Goal: Task Accomplishment & Management: Manage account settings

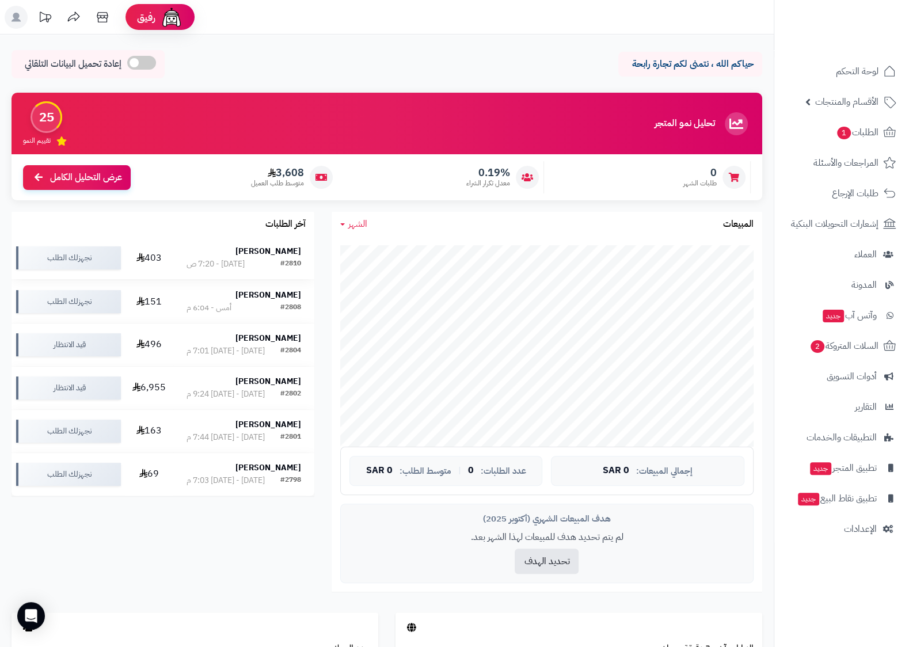
click at [153, 249] on td "403" at bounding box center [149, 258] width 48 height 43
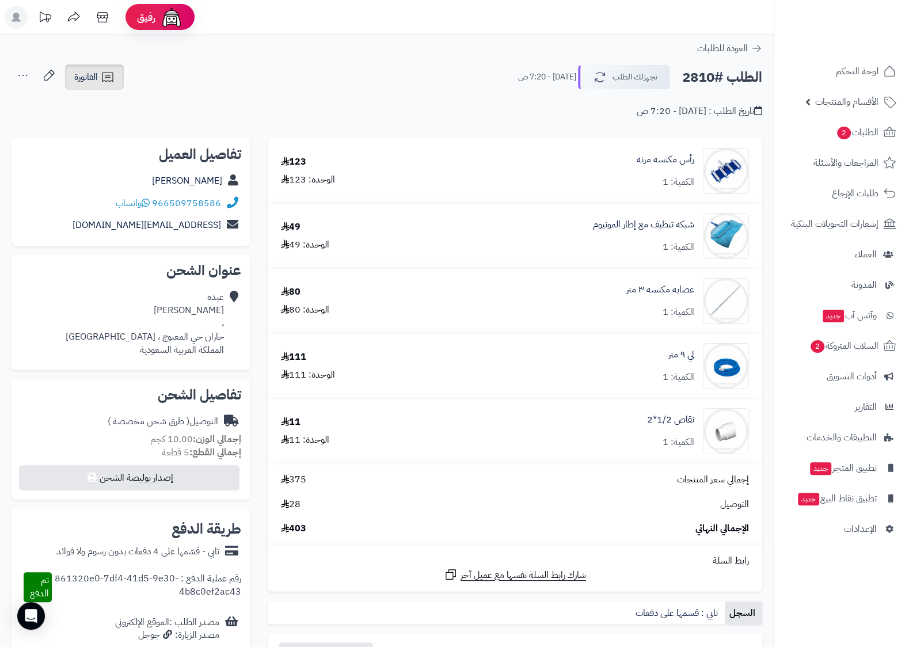
click at [94, 66] on link "الفاتورة" at bounding box center [94, 76] width 59 height 25
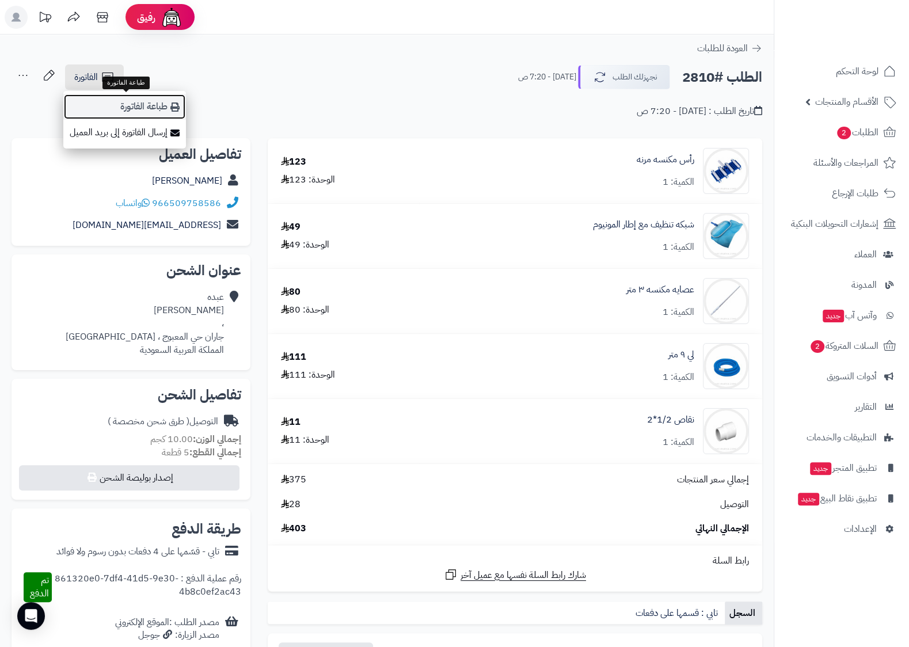
click at [156, 105] on link "طباعة الفاتورة" at bounding box center [124, 107] width 123 height 26
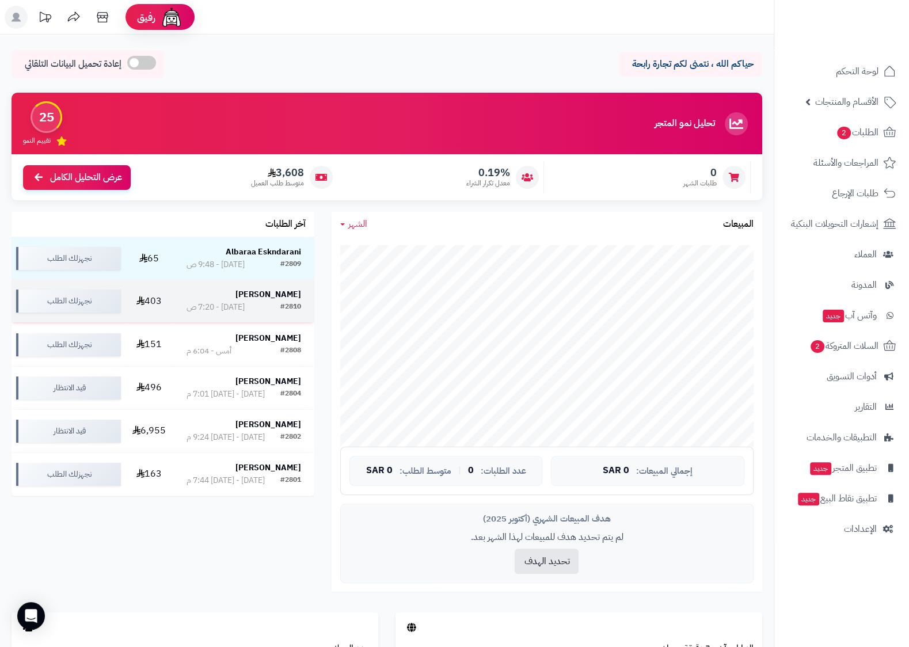
click at [288, 292] on strong "[PERSON_NAME]" at bounding box center [268, 294] width 66 height 12
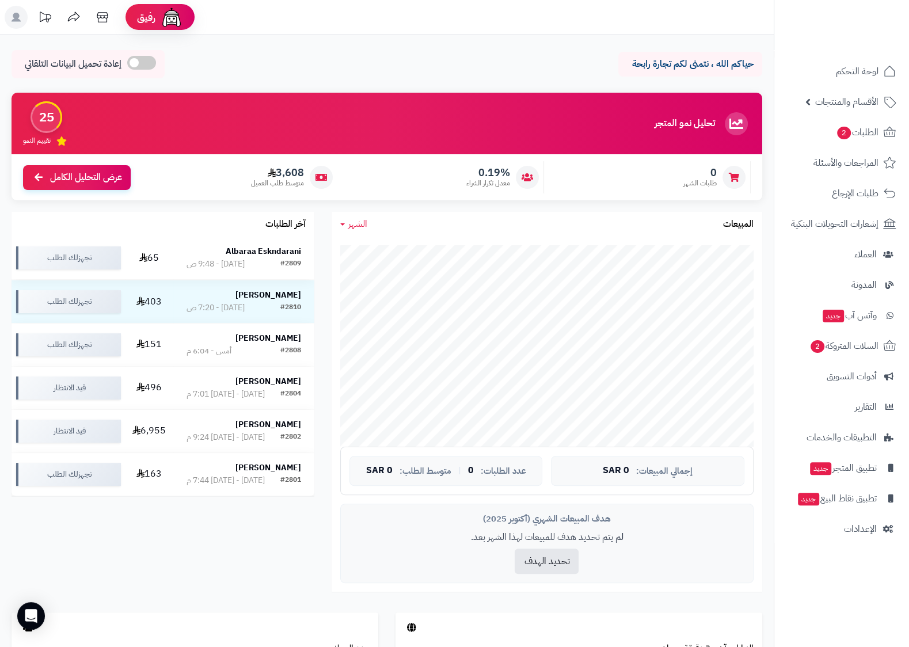
click at [273, 249] on strong "Albaraa Eskndarani" at bounding box center [263, 251] width 75 height 12
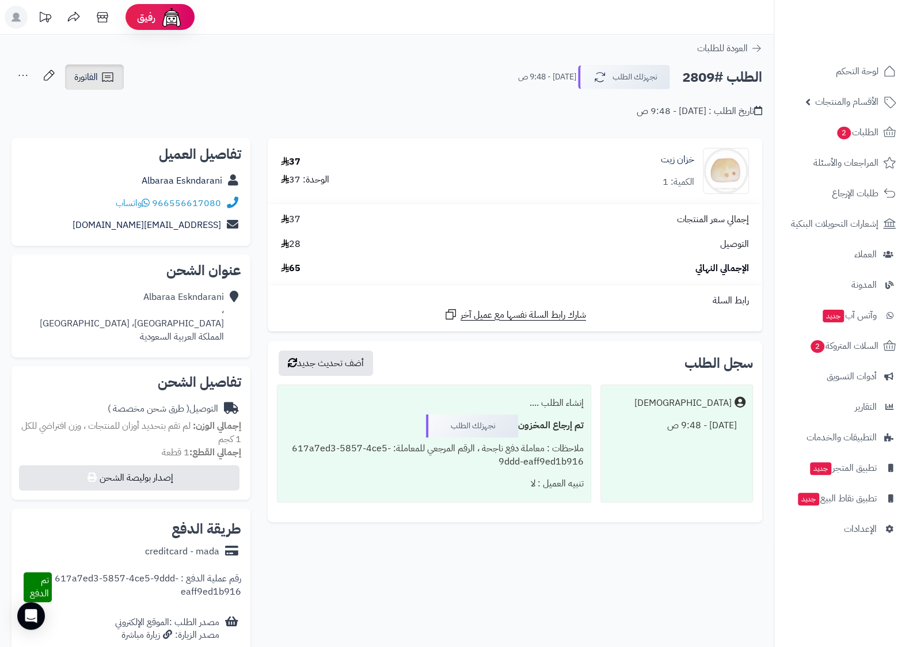
click at [117, 79] on link "الفاتورة" at bounding box center [94, 76] width 59 height 25
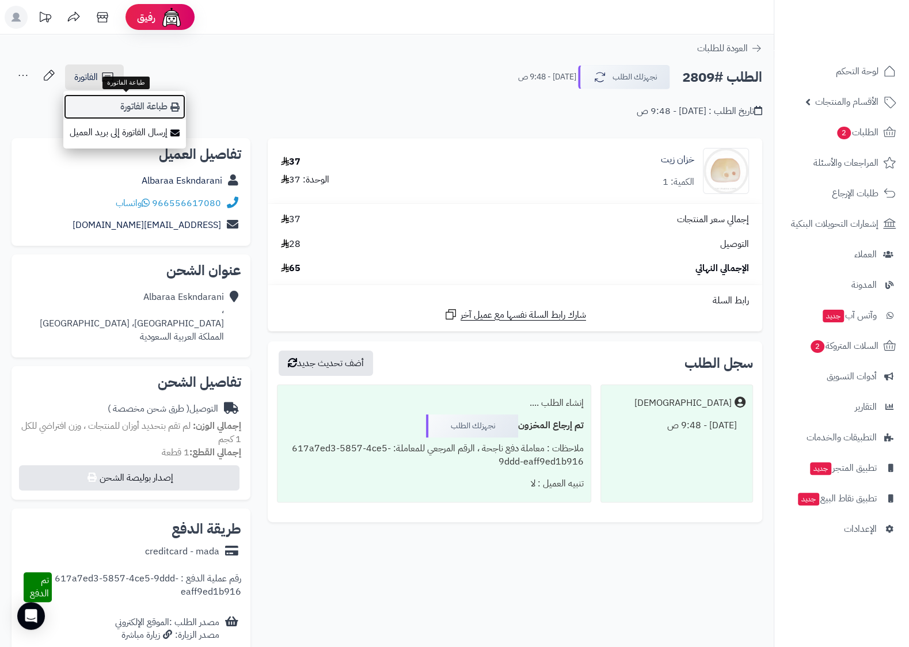
click at [147, 105] on link "طباعة الفاتورة" at bounding box center [124, 107] width 123 height 26
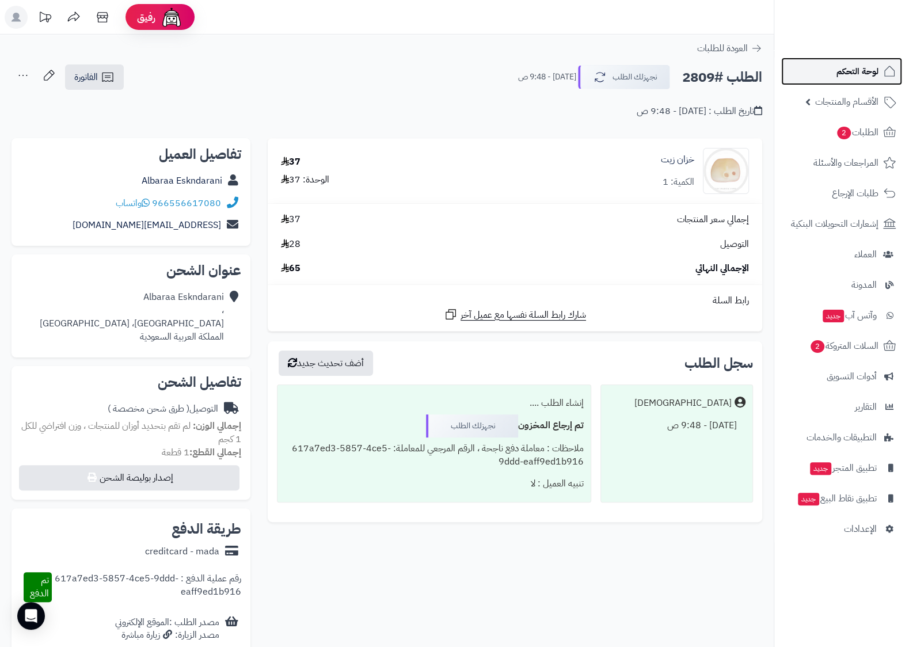
click at [875, 82] on link "لوحة التحكم" at bounding box center [841, 72] width 121 height 28
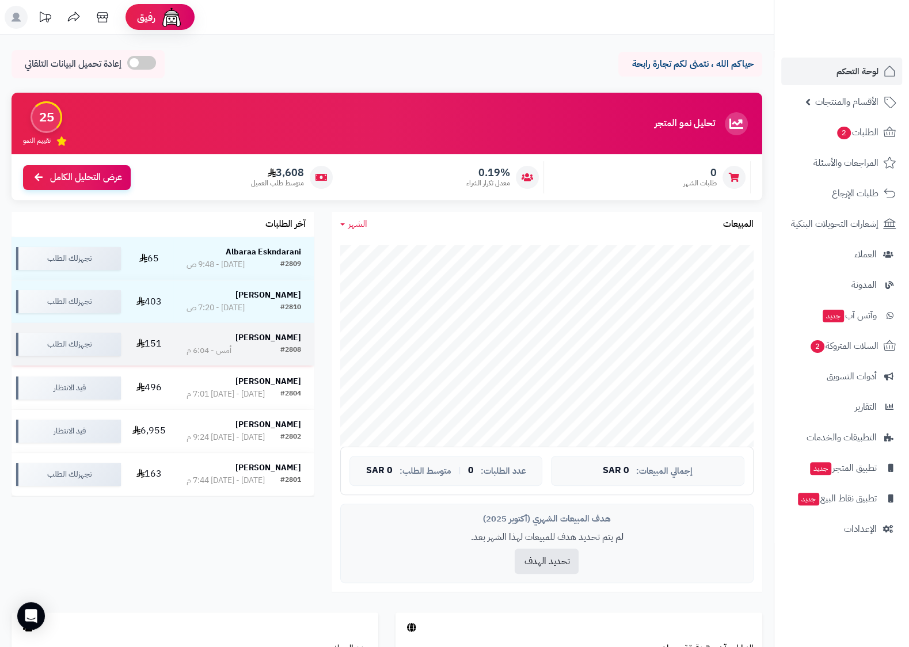
click at [229, 338] on div "[PERSON_NAME]" at bounding box center [243, 338] width 115 height 12
click at [277, 337] on strong "[PERSON_NAME]" at bounding box center [268, 338] width 66 height 12
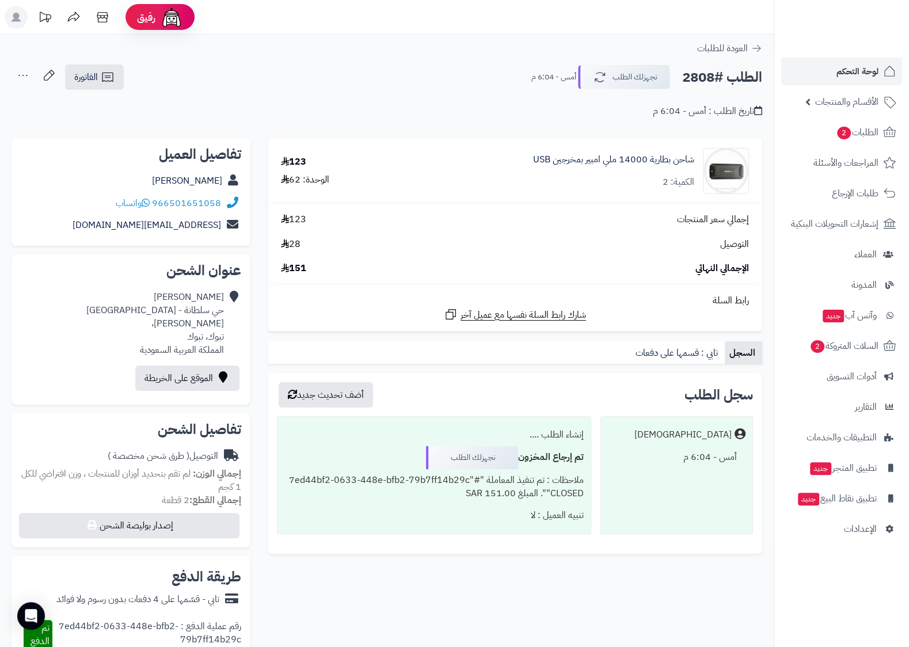
click at [760, 111] on icon at bounding box center [758, 110] width 8 height 9
click at [106, 89] on link "الفاتورة" at bounding box center [94, 76] width 59 height 25
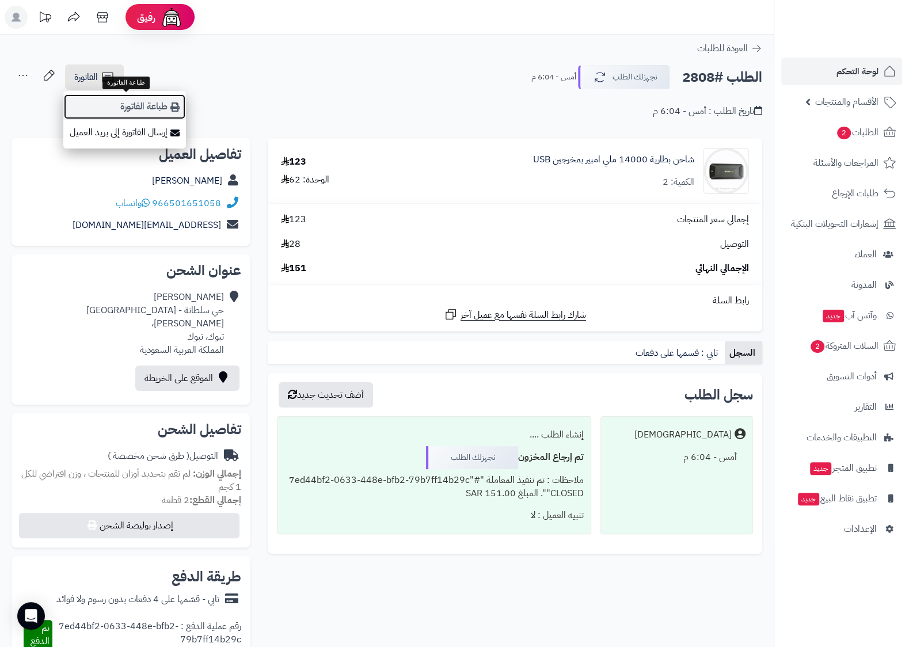
click at [163, 98] on link "طباعة الفاتورة" at bounding box center [124, 107] width 123 height 26
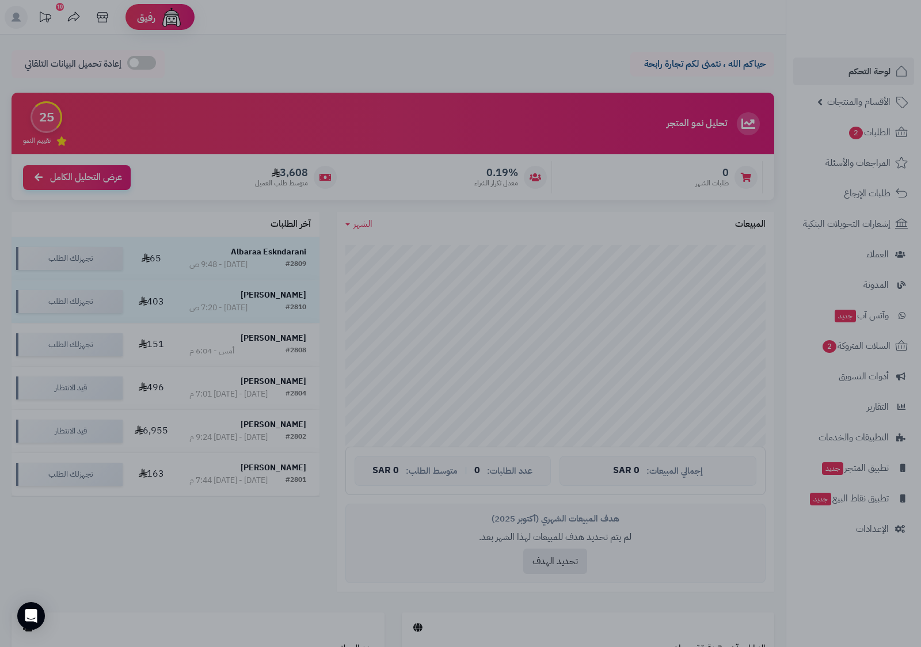
click at [654, 262] on div at bounding box center [460, 323] width 921 height 647
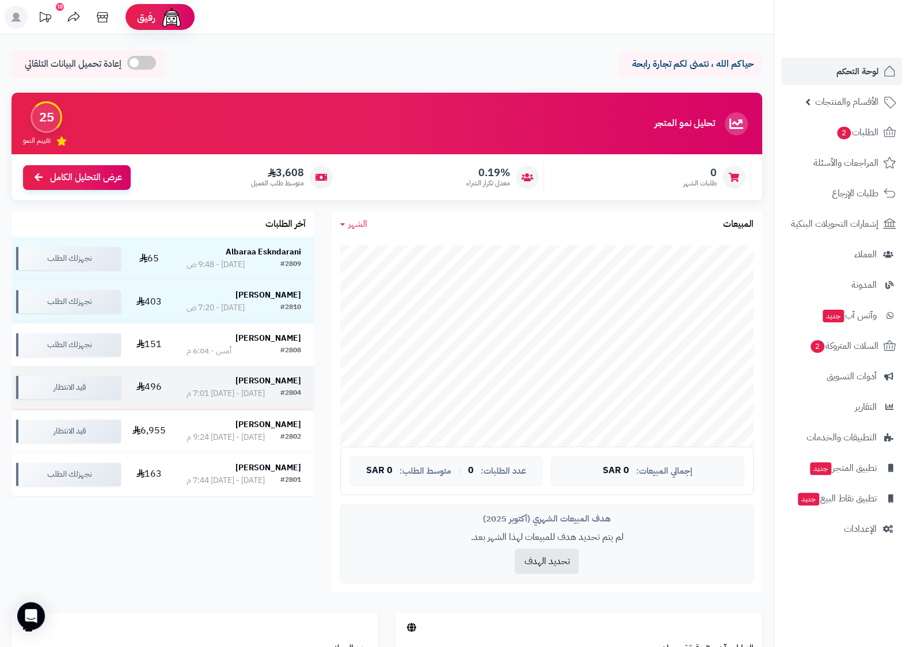
click at [303, 393] on td "[PERSON_NAME] #2804 [DATE] - [DATE] 7:01 م" at bounding box center [243, 387] width 141 height 43
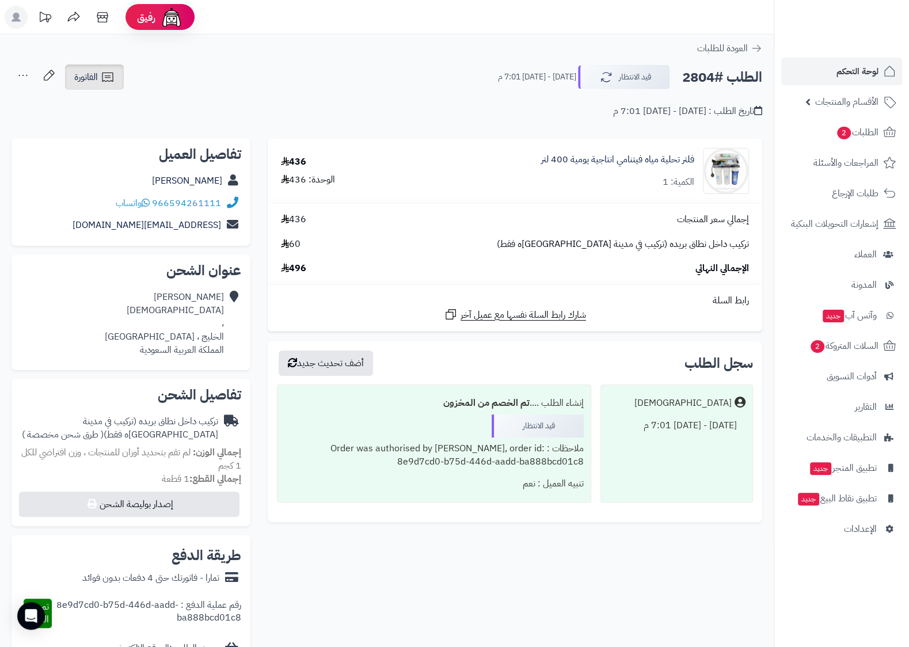
click at [114, 81] on icon at bounding box center [108, 77] width 14 height 14
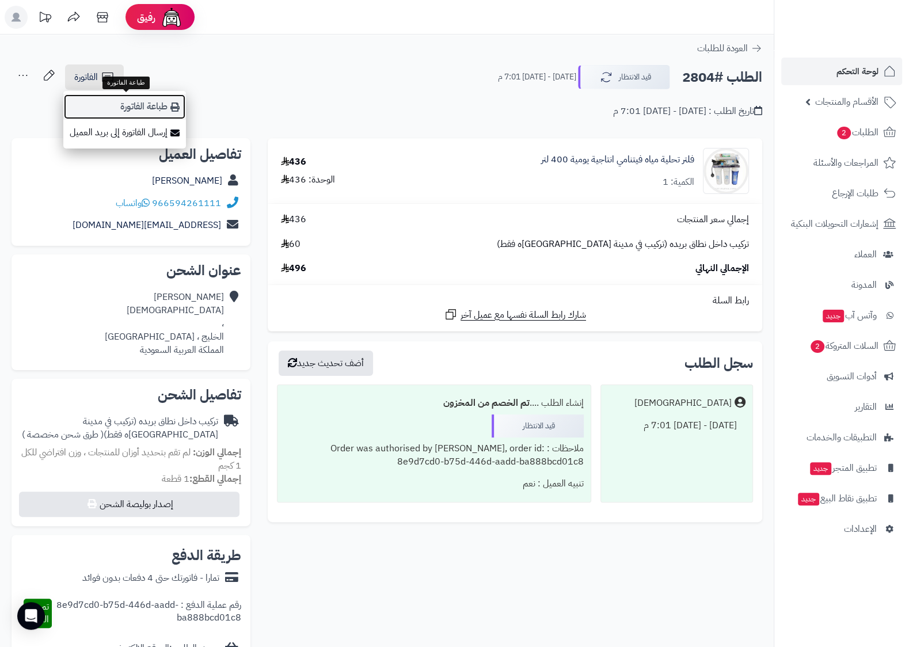
click at [170, 106] on link "طباعة الفاتورة" at bounding box center [124, 107] width 123 height 26
